Goal: Understand process/instructions

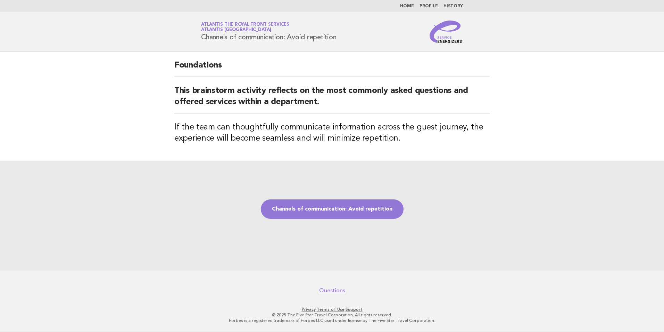
click at [348, 197] on div "Channels of communication: Avoid repetition" at bounding box center [332, 216] width 664 height 110
click at [348, 209] on link "Channels of communication: Avoid repetition" at bounding box center [332, 208] width 143 height 19
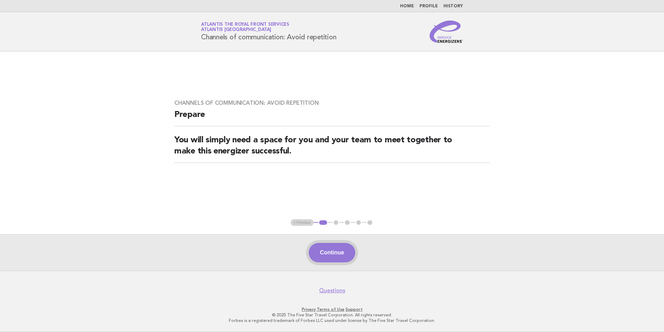
click at [336, 254] on button "Continue" at bounding box center [332, 252] width 46 height 19
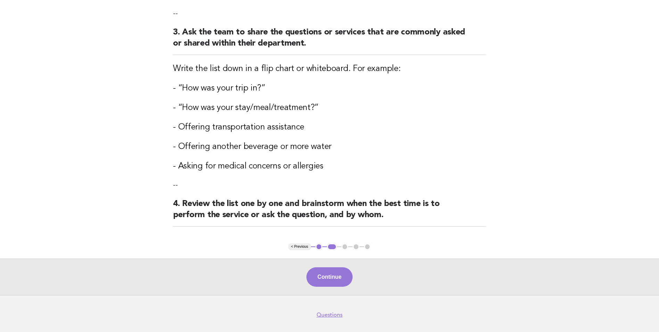
scroll to position [251, 0]
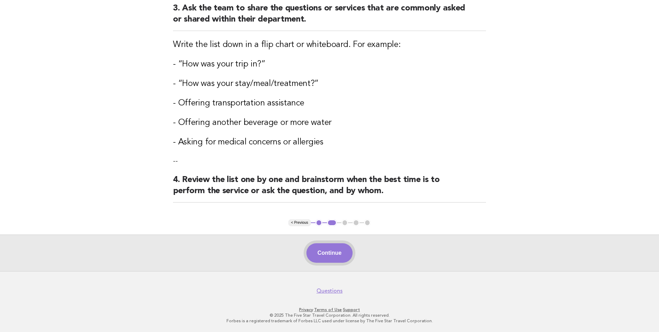
click at [320, 254] on button "Continue" at bounding box center [330, 252] width 46 height 19
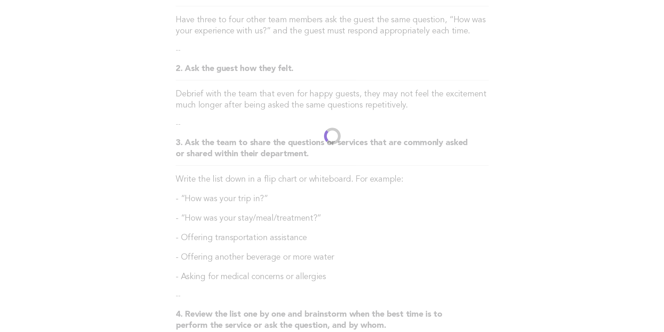
scroll to position [0, 0]
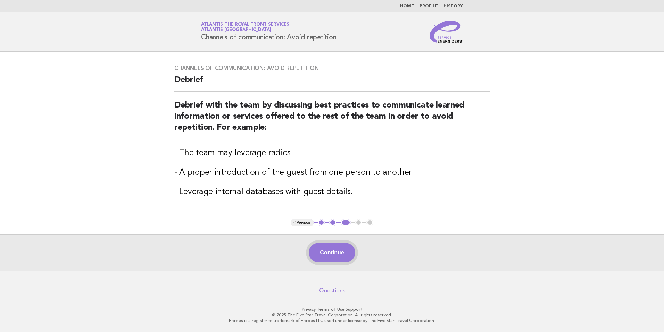
click at [329, 257] on button "Continue" at bounding box center [332, 252] width 46 height 19
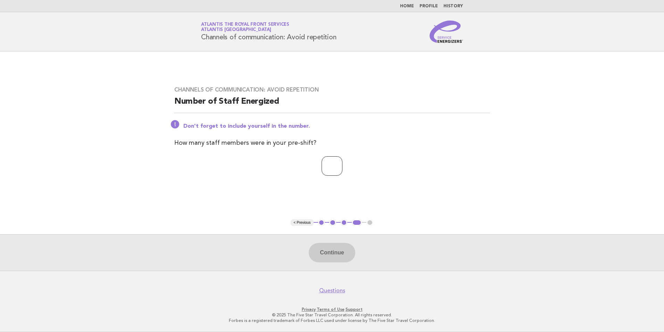
click at [326, 163] on input "number" at bounding box center [332, 165] width 21 height 19
type input "*"
click at [342, 257] on button "Continue" at bounding box center [332, 252] width 46 height 19
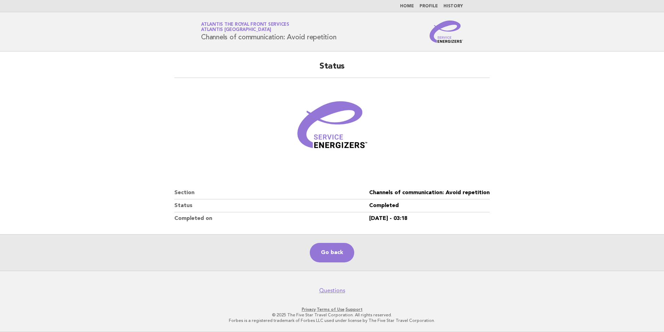
click at [552, 164] on main "Status Section Channels of communication: Avoid repetition Status Completed Com…" at bounding box center [332, 160] width 664 height 219
